Goal: Task Accomplishment & Management: Manage account settings

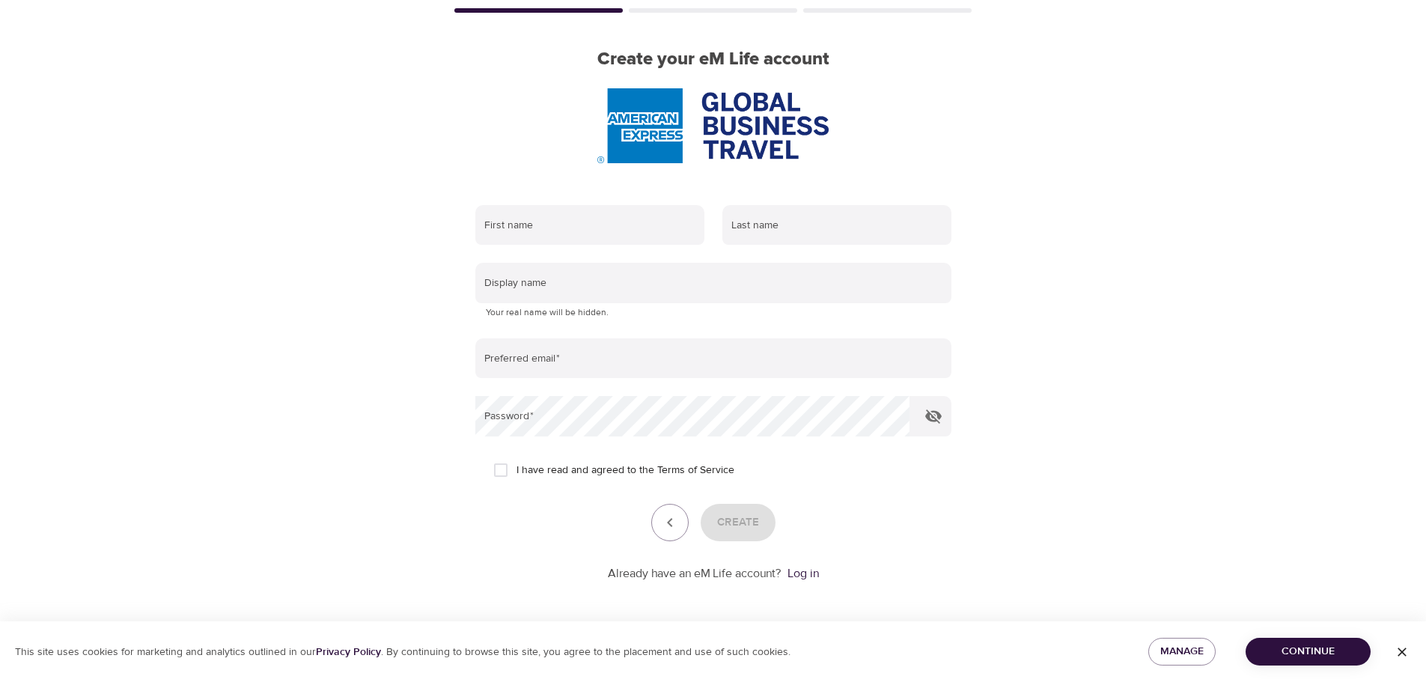
scroll to position [95, 0]
click at [1336, 660] on span "Continue" at bounding box center [1307, 651] width 101 height 19
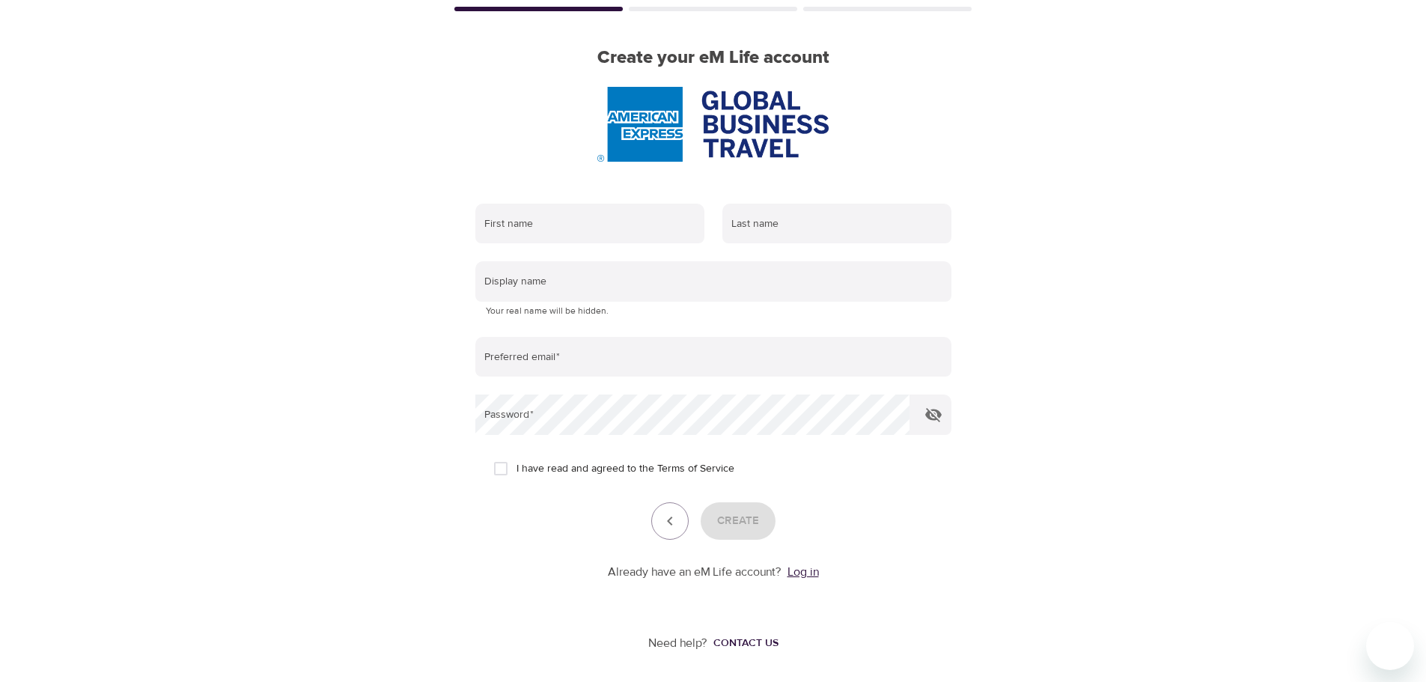
click at [815, 567] on link "Log in" at bounding box center [802, 571] width 31 height 15
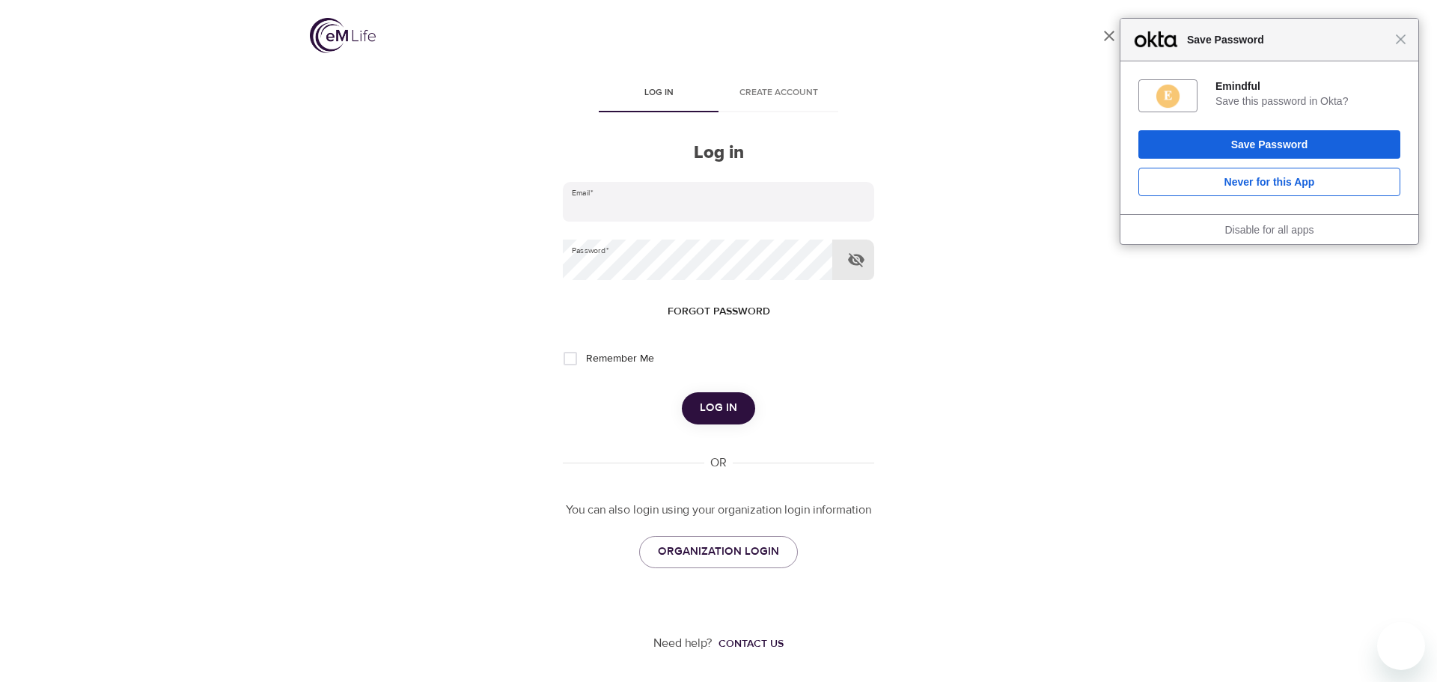
type input "pavel.karbulka@amexgbt.com"
click at [861, 256] on icon "button" at bounding box center [856, 260] width 16 height 14
click at [726, 406] on span "Log in" at bounding box center [718, 407] width 37 height 19
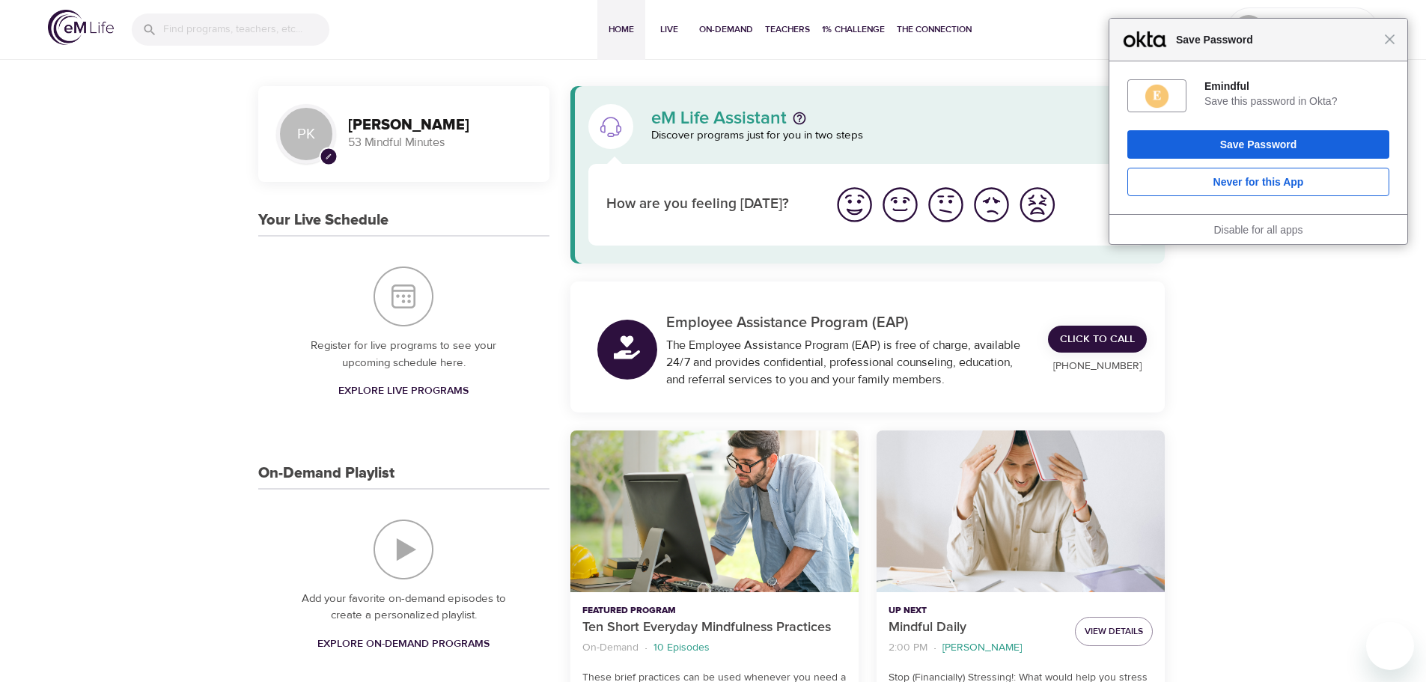
click at [854, 207] on img "I'm feeling great" at bounding box center [854, 204] width 41 height 41
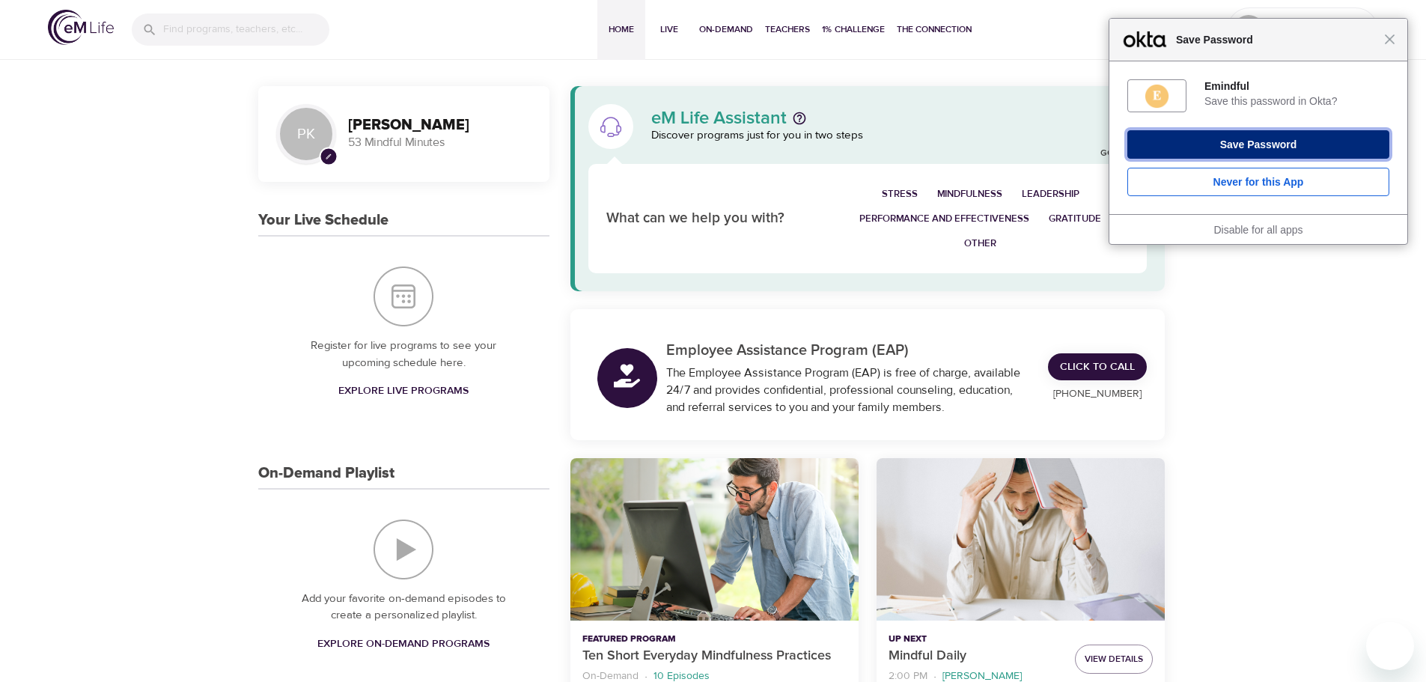
click at [1254, 145] on button "Save Password" at bounding box center [1258, 144] width 262 height 28
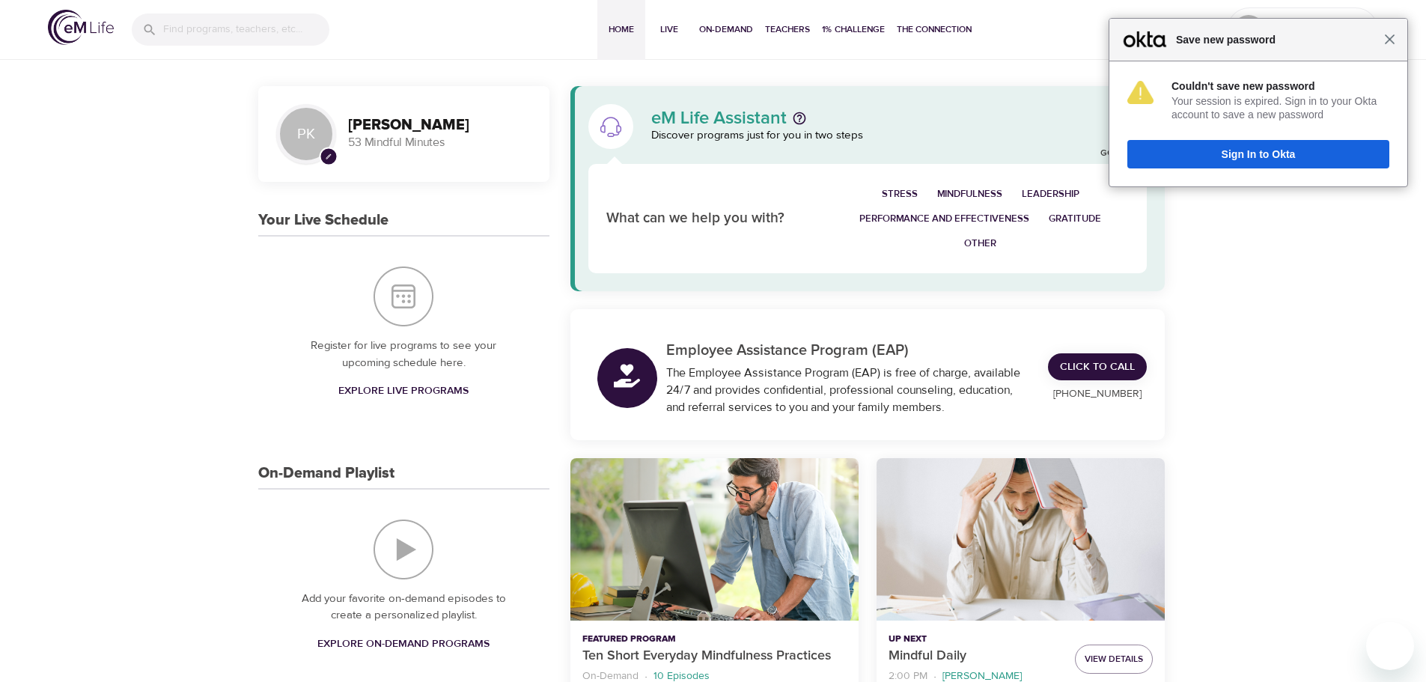
click at [1392, 40] on span "Close" at bounding box center [1389, 39] width 11 height 11
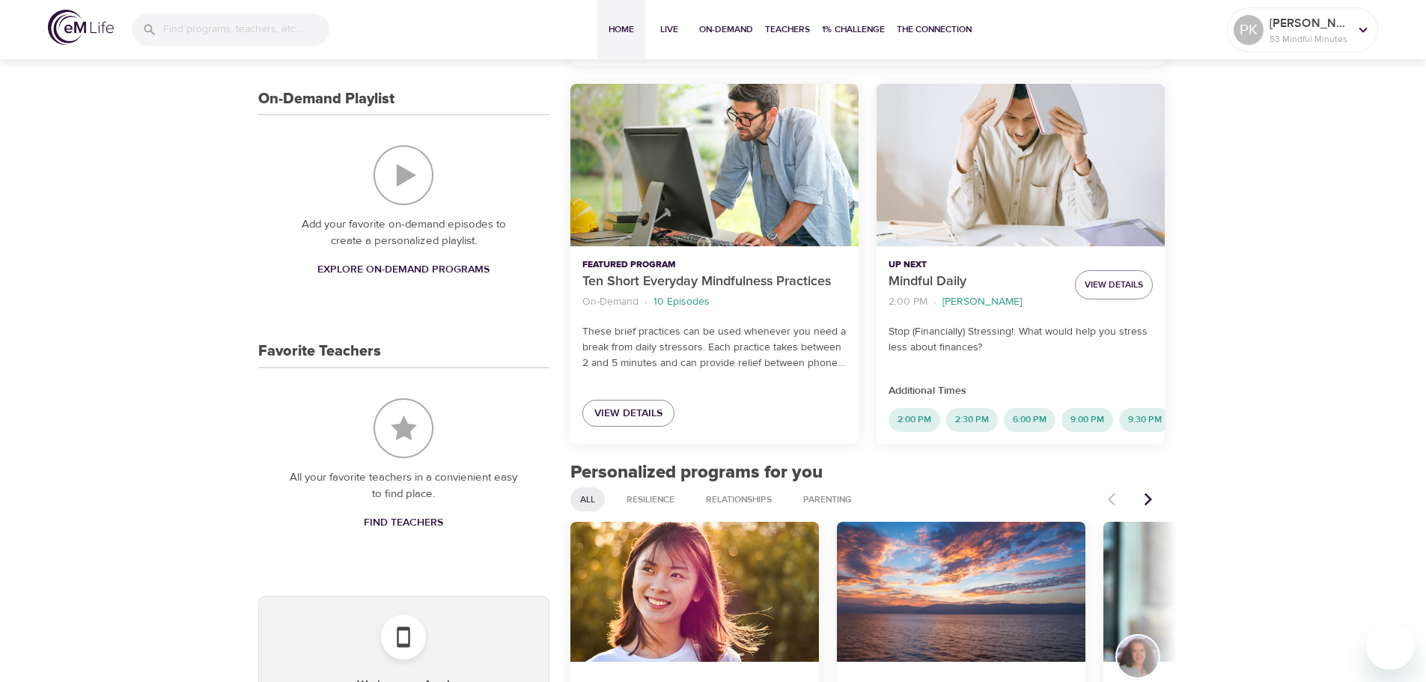
scroll to position [599, 0]
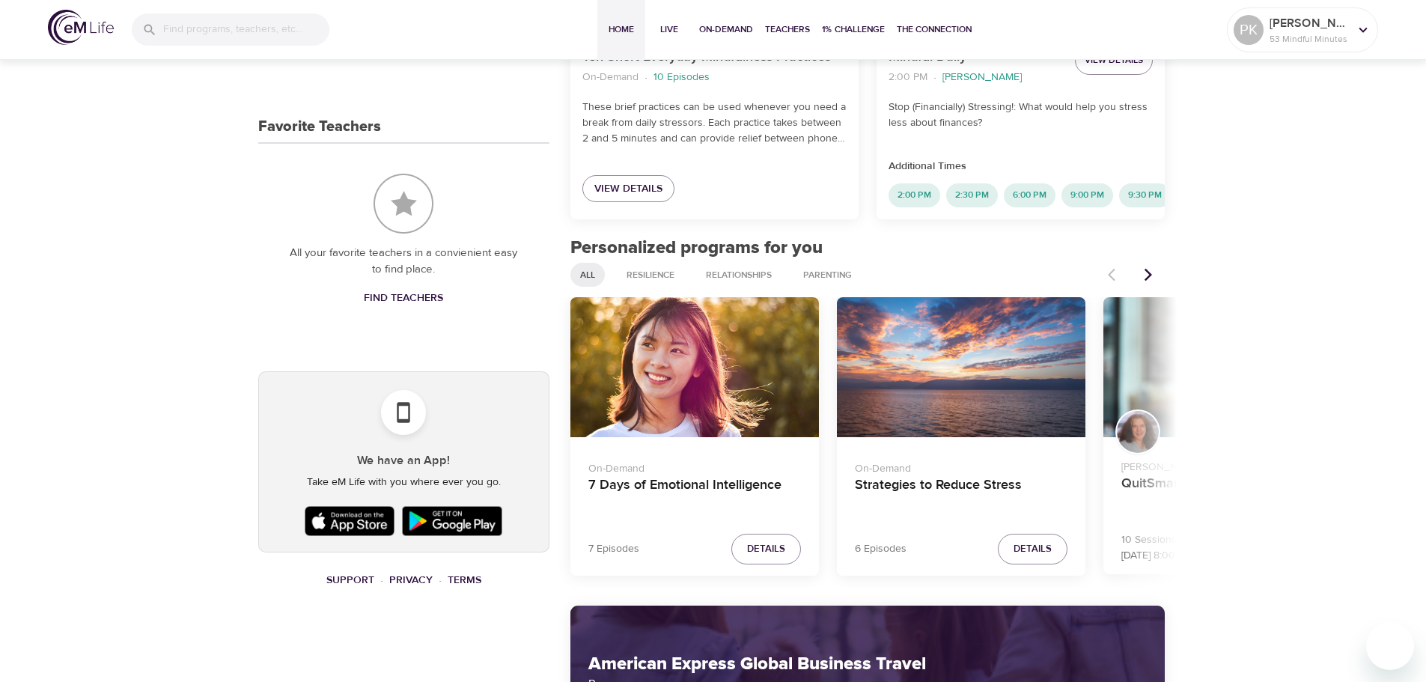
click at [365, 514] on img at bounding box center [349, 520] width 97 height 37
click at [1143, 281] on icon "Next items" at bounding box center [1148, 274] width 15 height 15
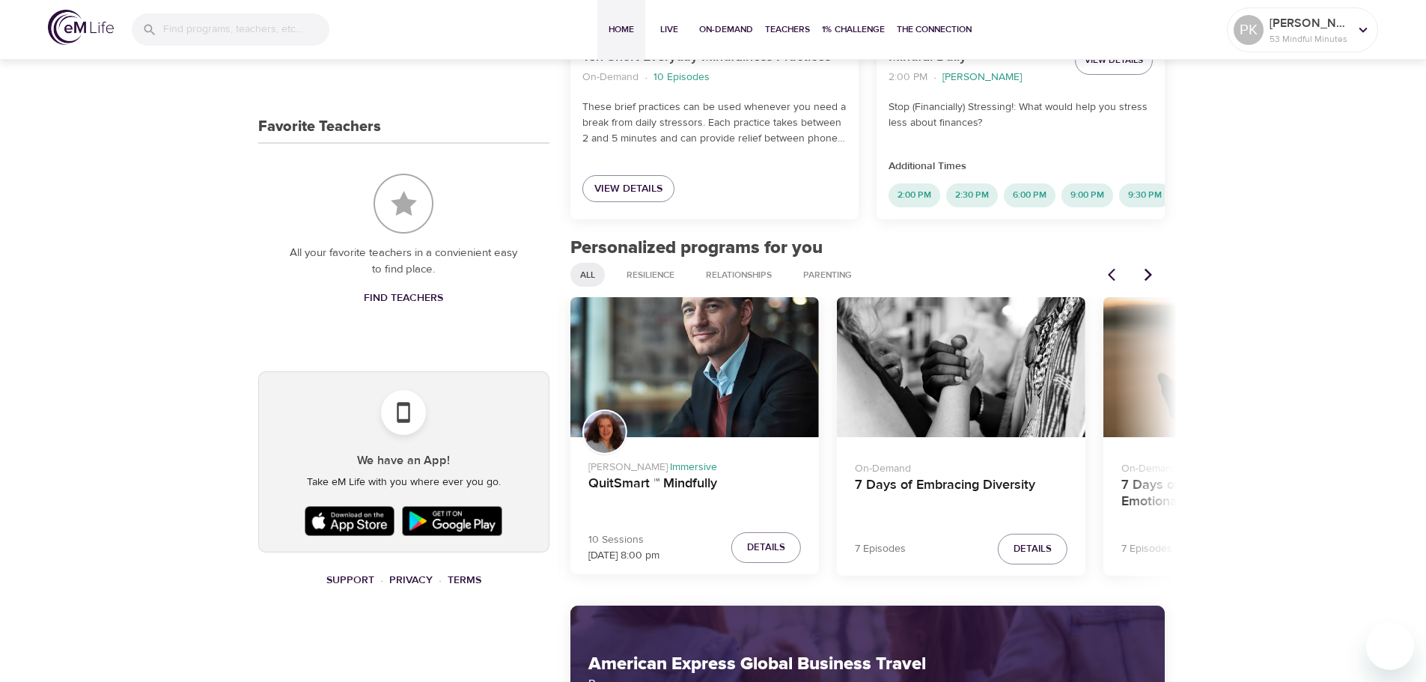
click at [1143, 281] on icon "Next items" at bounding box center [1148, 274] width 15 height 15
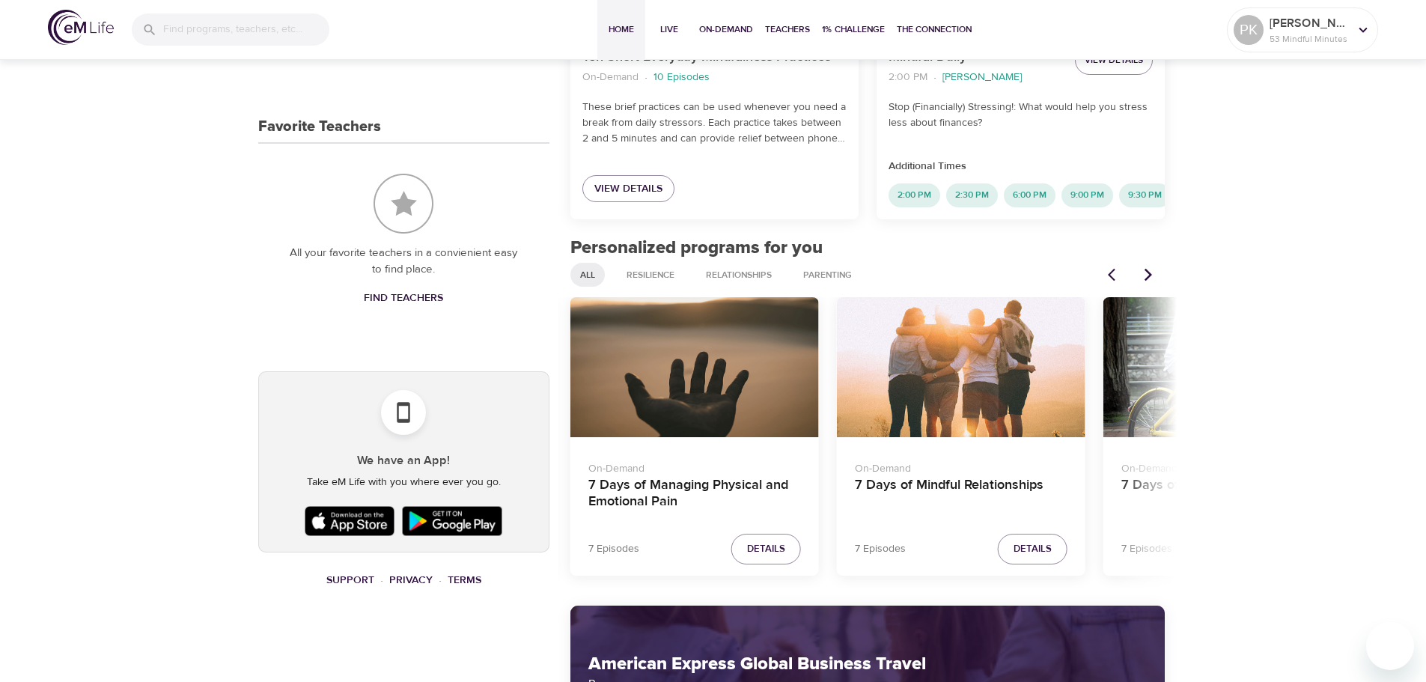
click at [1143, 281] on icon "Next items" at bounding box center [1148, 274] width 15 height 15
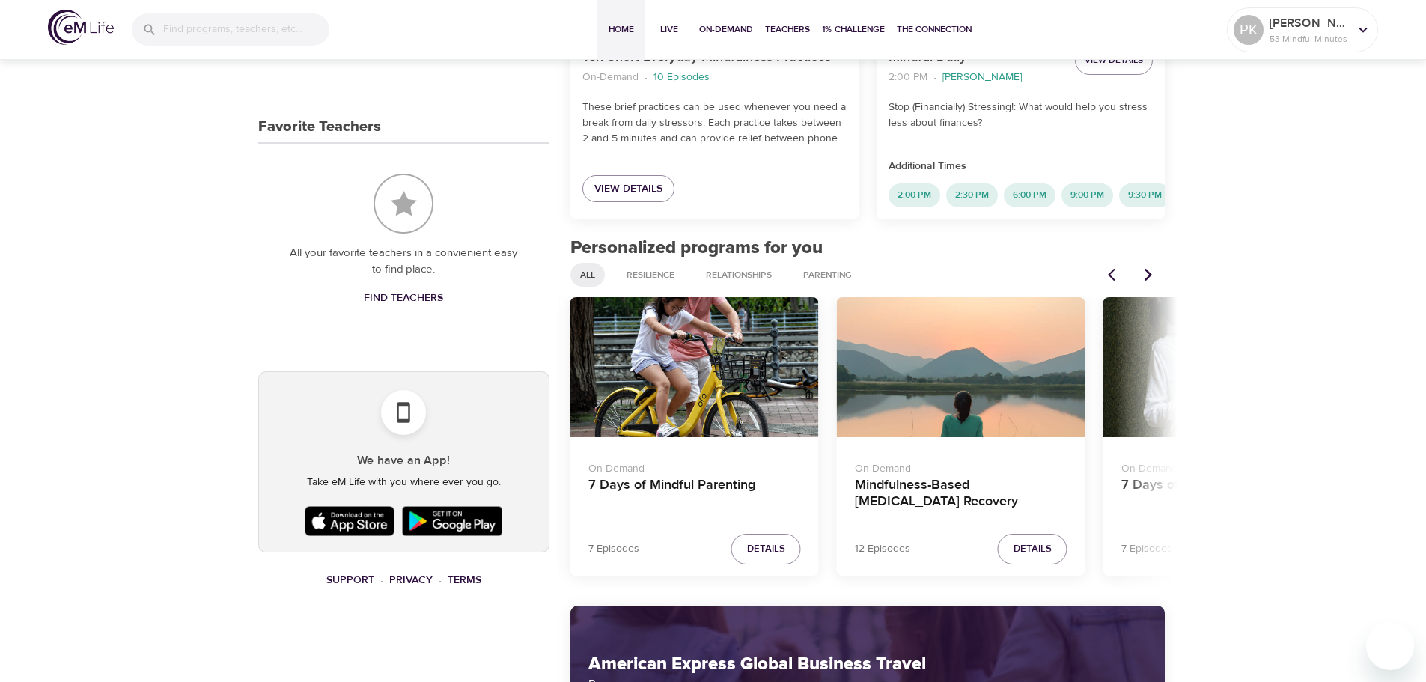
click at [1143, 281] on icon "Next items" at bounding box center [1148, 274] width 15 height 15
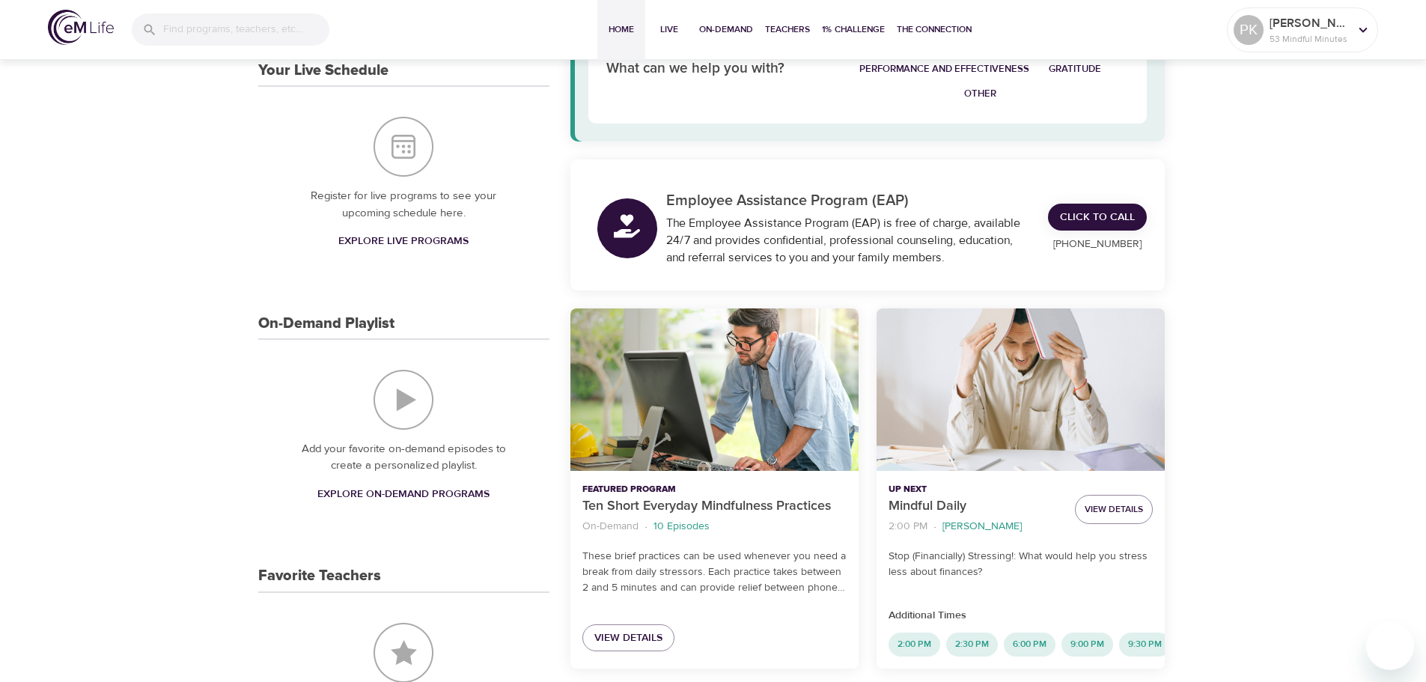
scroll to position [0, 0]
